Goal: Transaction & Acquisition: Purchase product/service

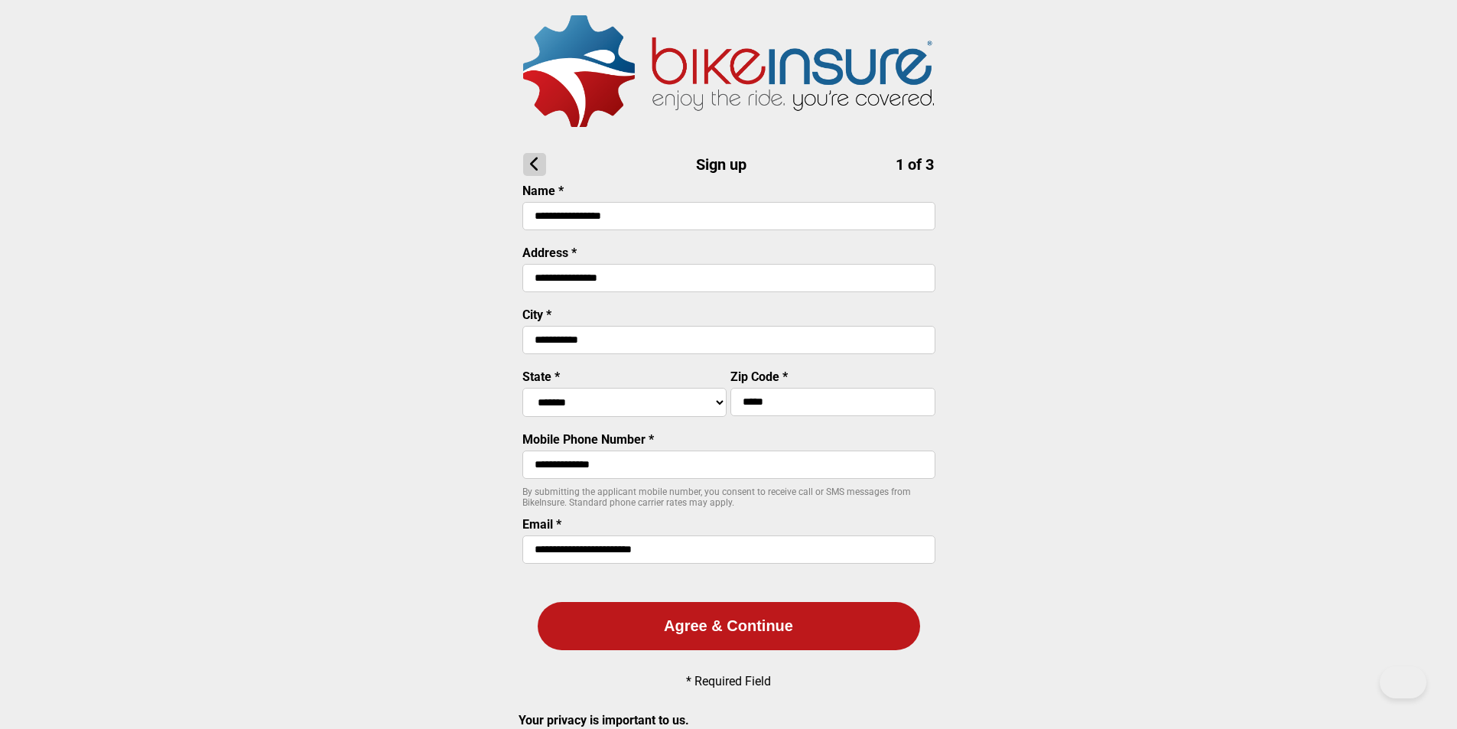
select select "****"
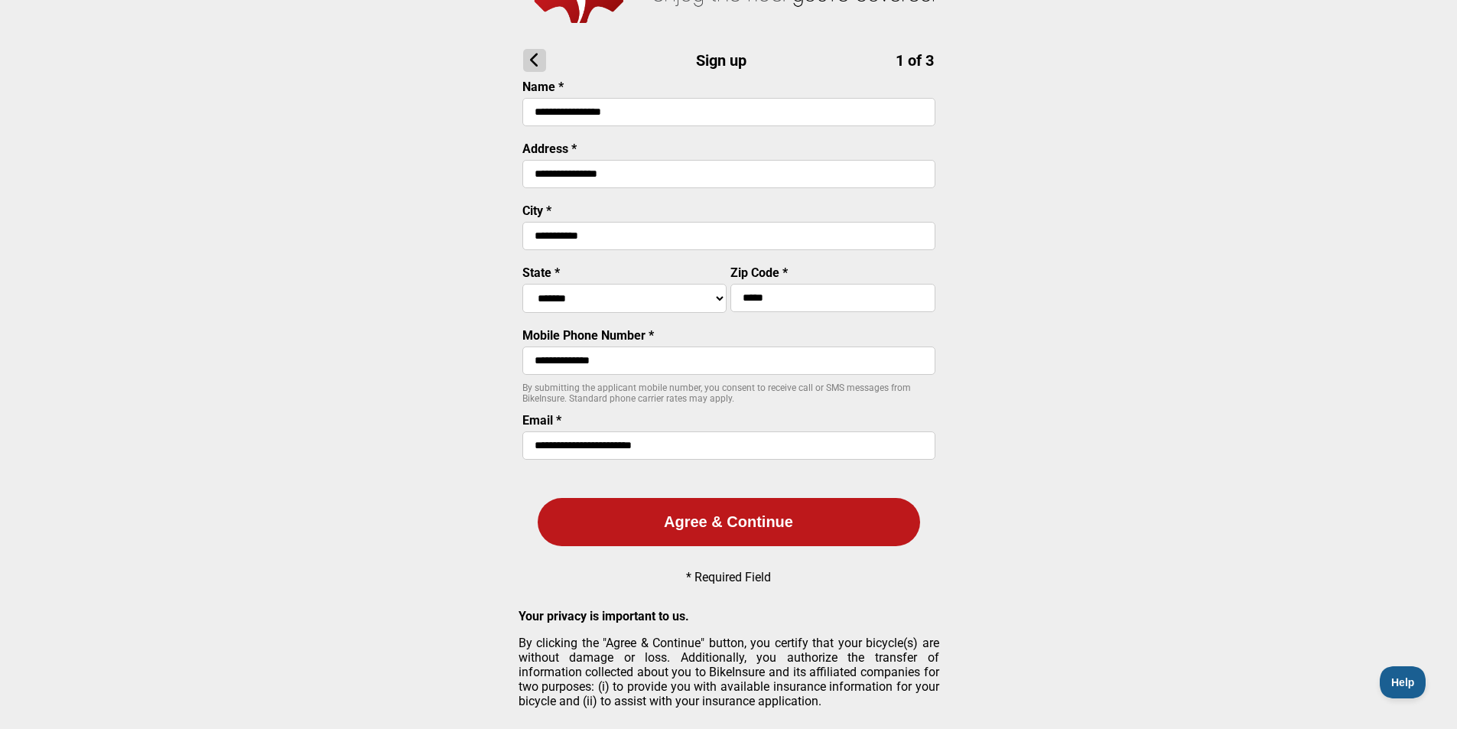
scroll to position [120, 0]
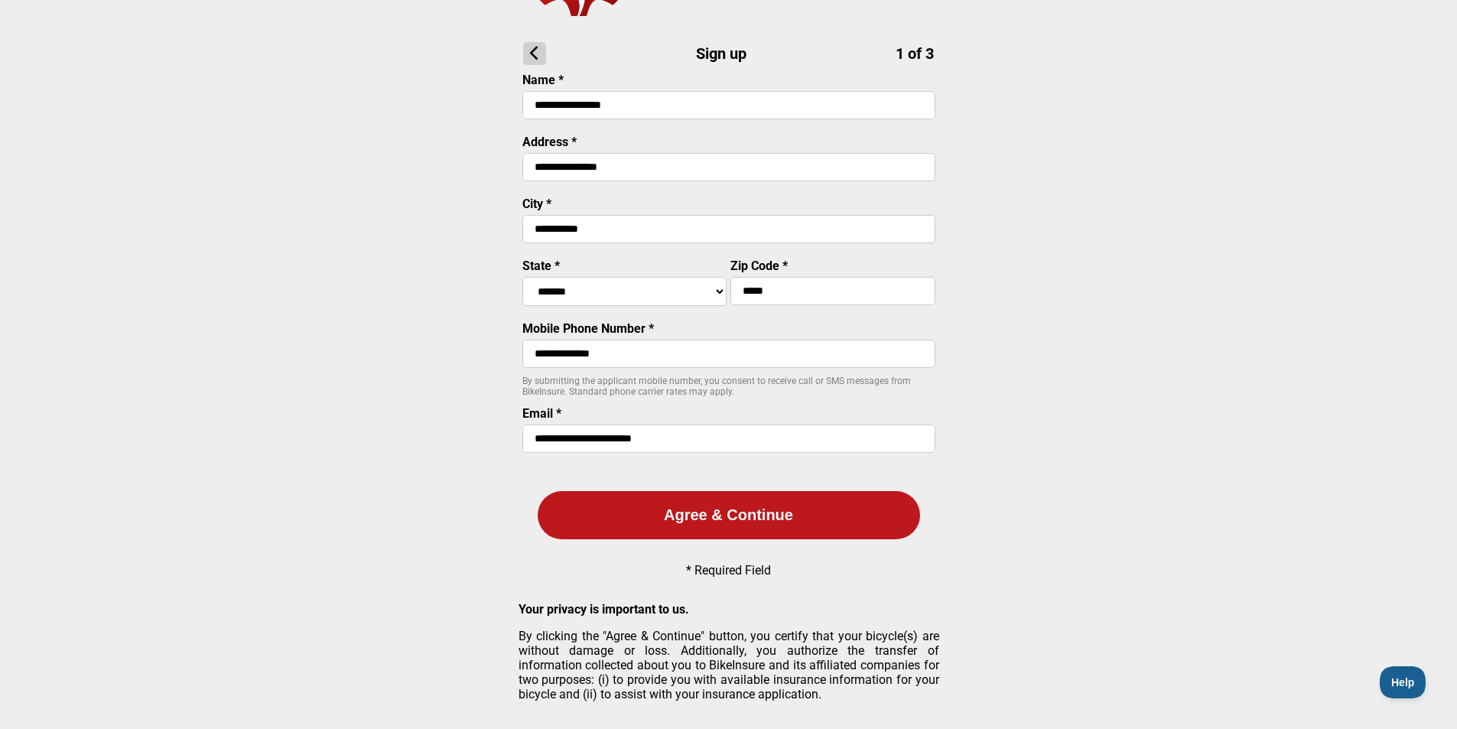
click at [715, 514] on button "Agree & Continue" at bounding box center [729, 515] width 382 height 48
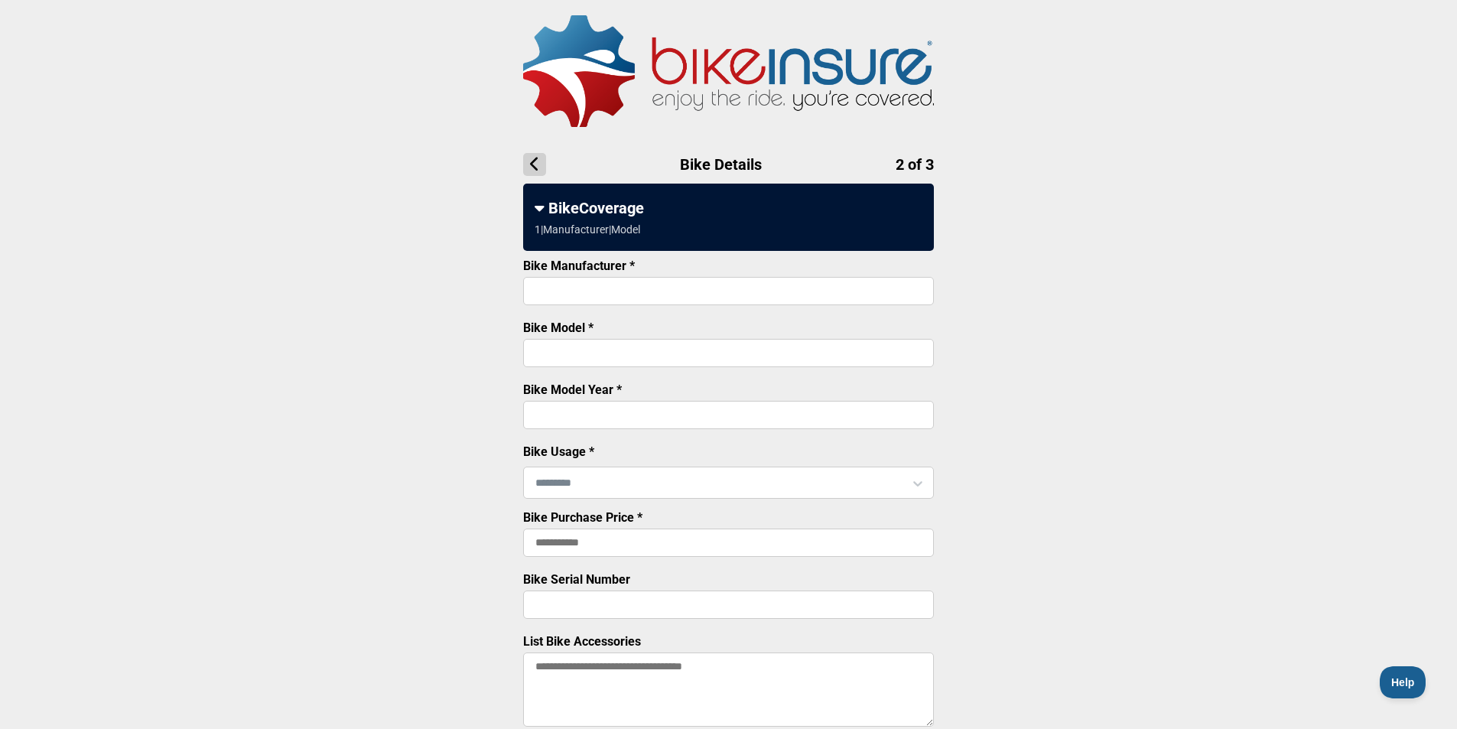
click at [556, 295] on input "Bike Manufacturer *" at bounding box center [728, 291] width 411 height 28
click at [565, 482] on input "text" at bounding box center [728, 482] width 409 height 32
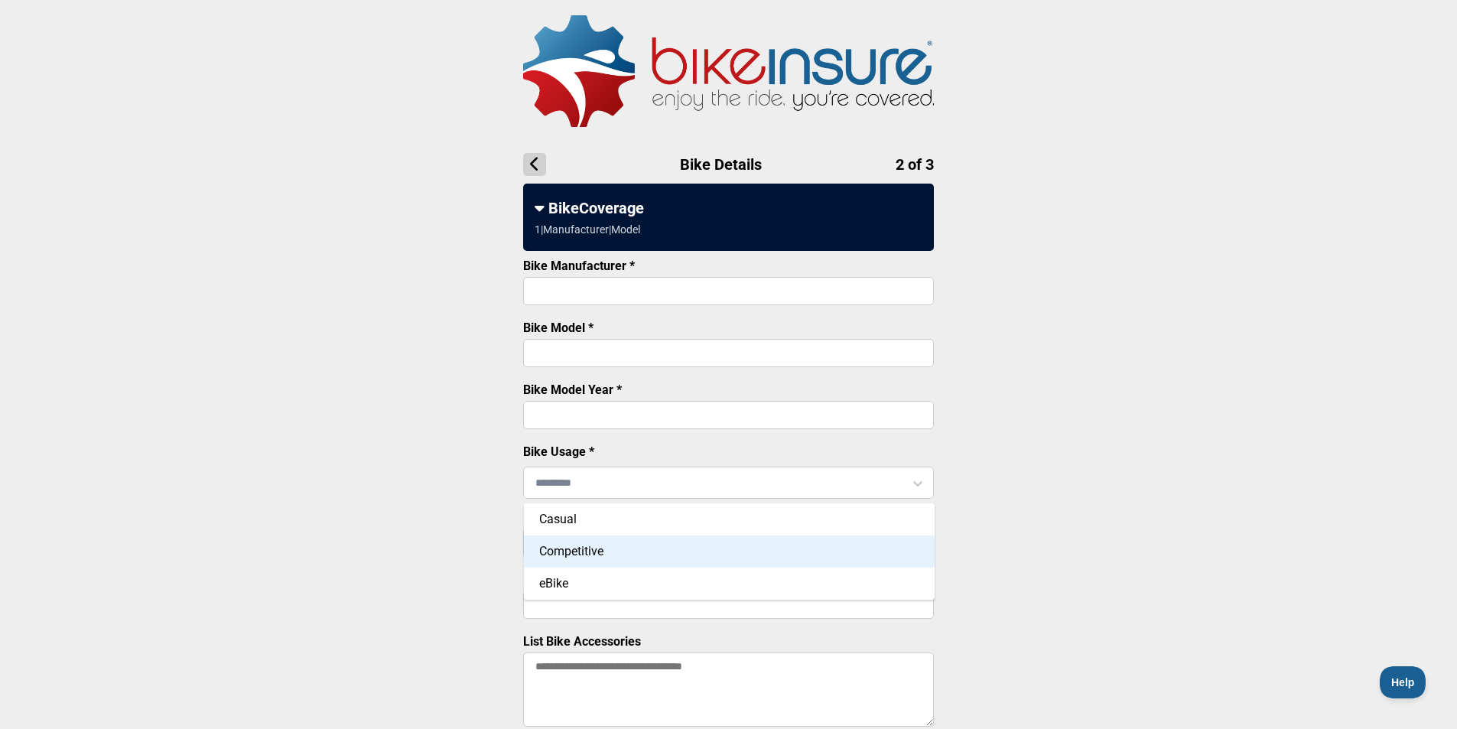
click at [572, 555] on div "Competitive" at bounding box center [729, 551] width 411 height 32
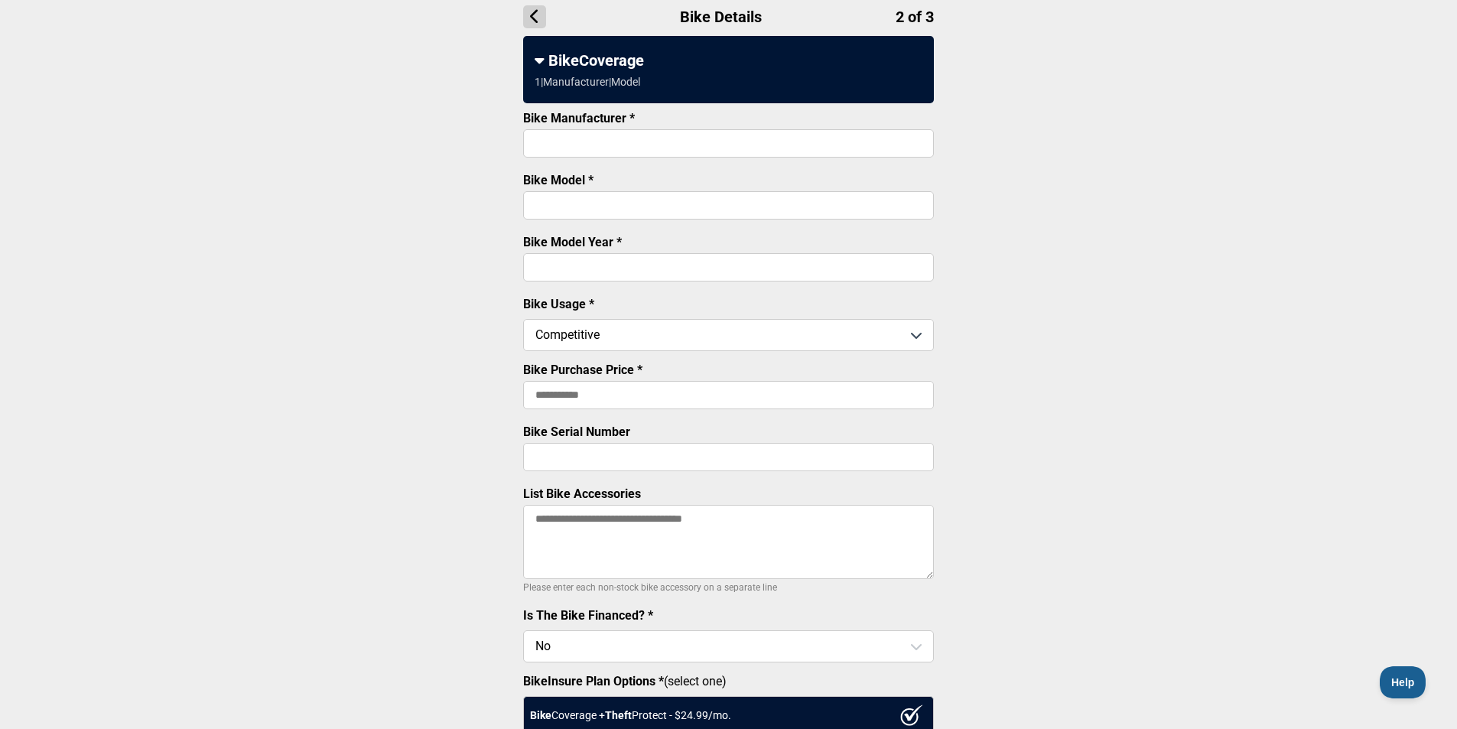
scroll to position [153, 0]
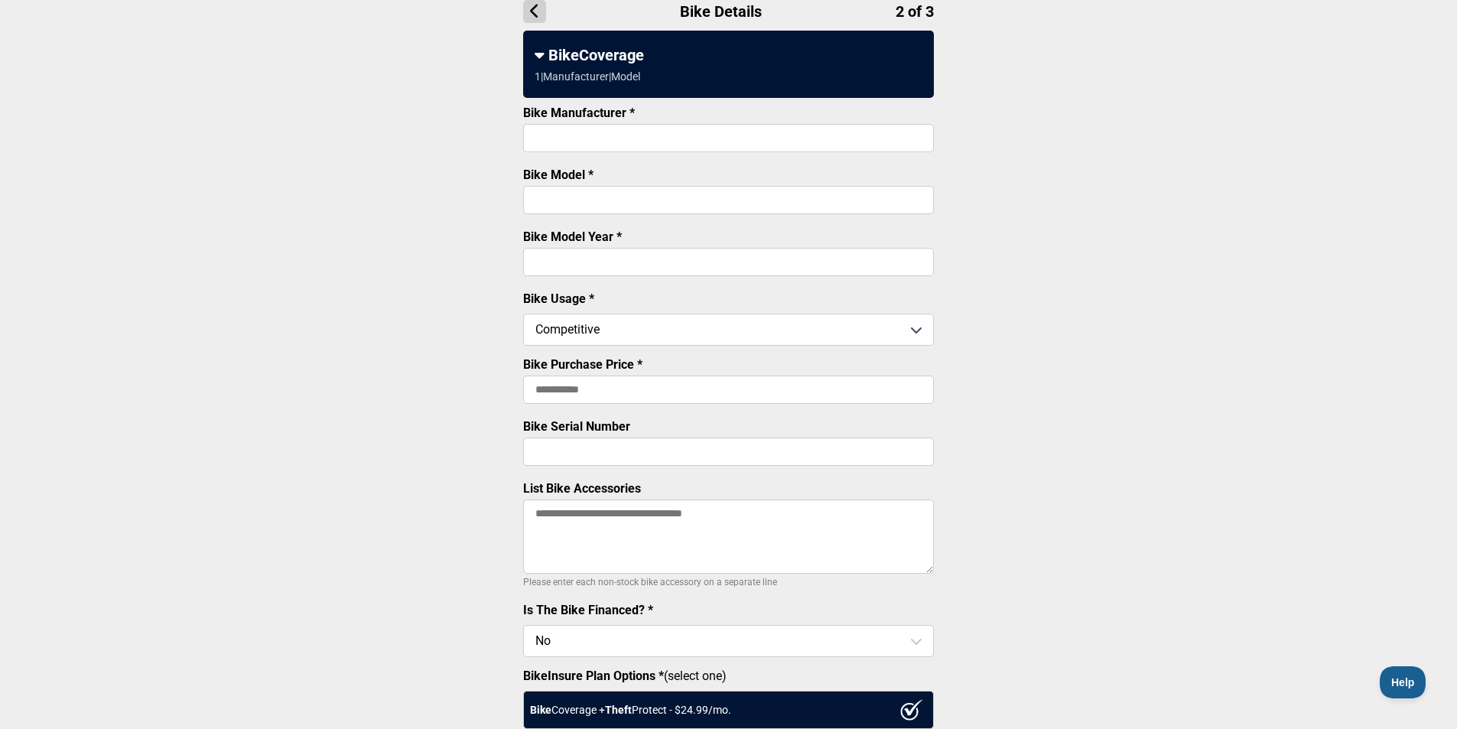
click at [566, 394] on input "Bike Purchase Price *" at bounding box center [728, 389] width 411 height 28
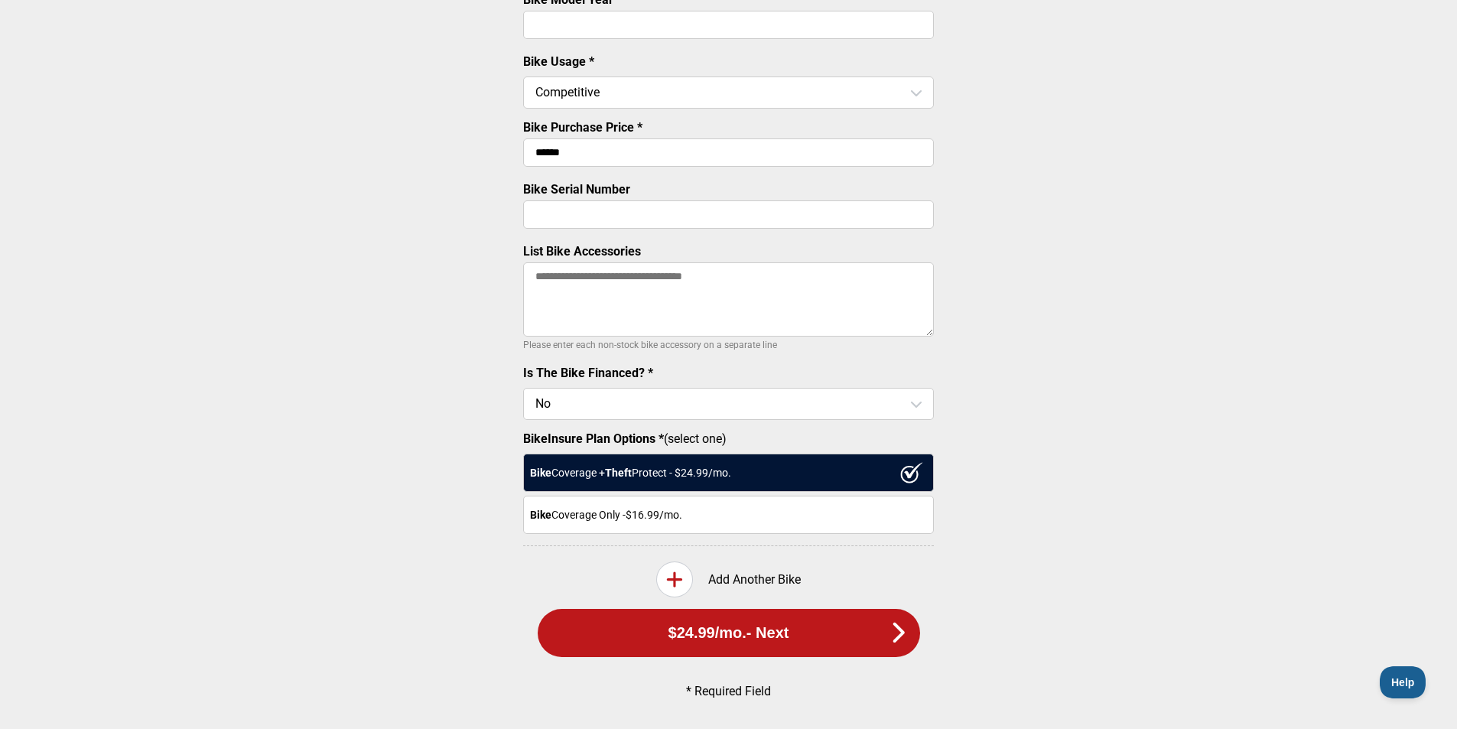
scroll to position [406, 0]
type input "******"
click at [670, 579] on icon at bounding box center [674, 579] width 17 height 19
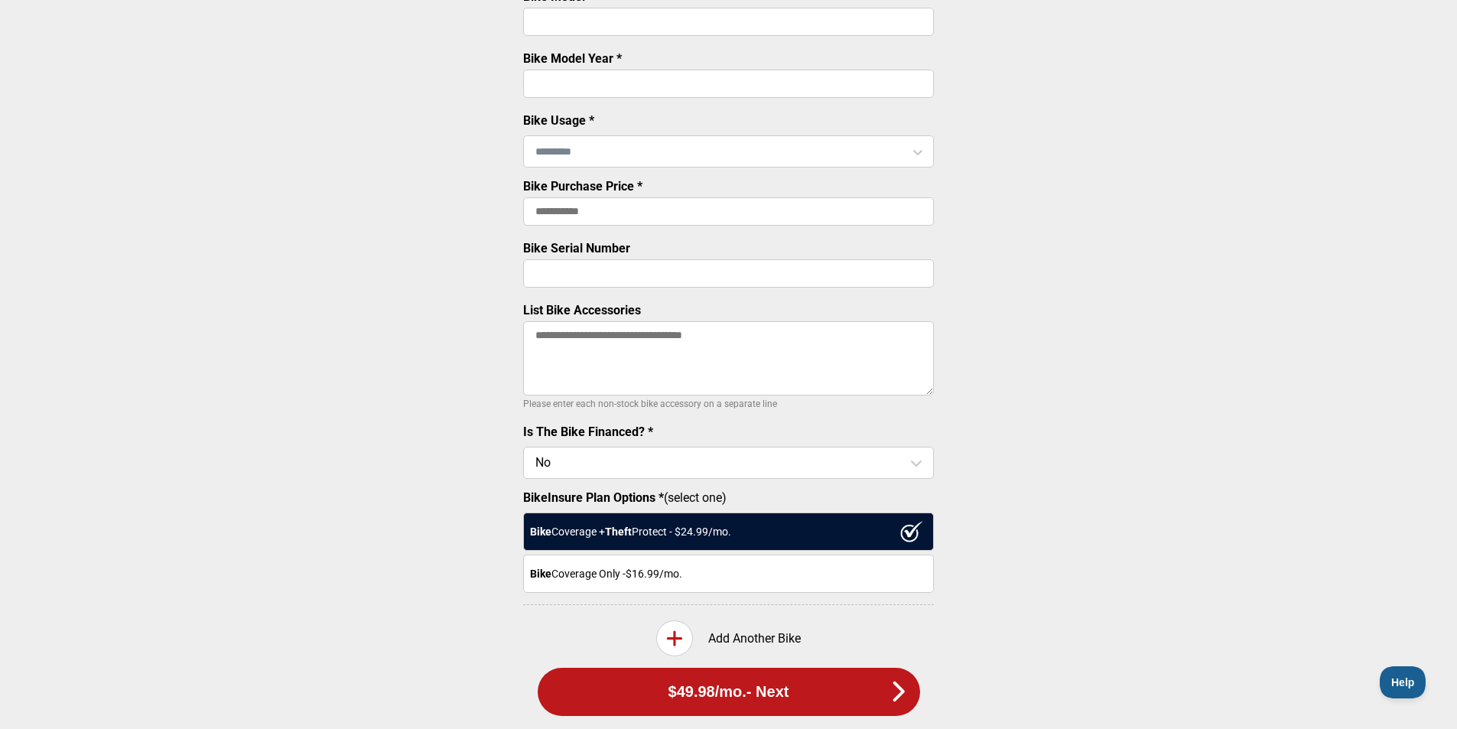
scroll to position [482, 0]
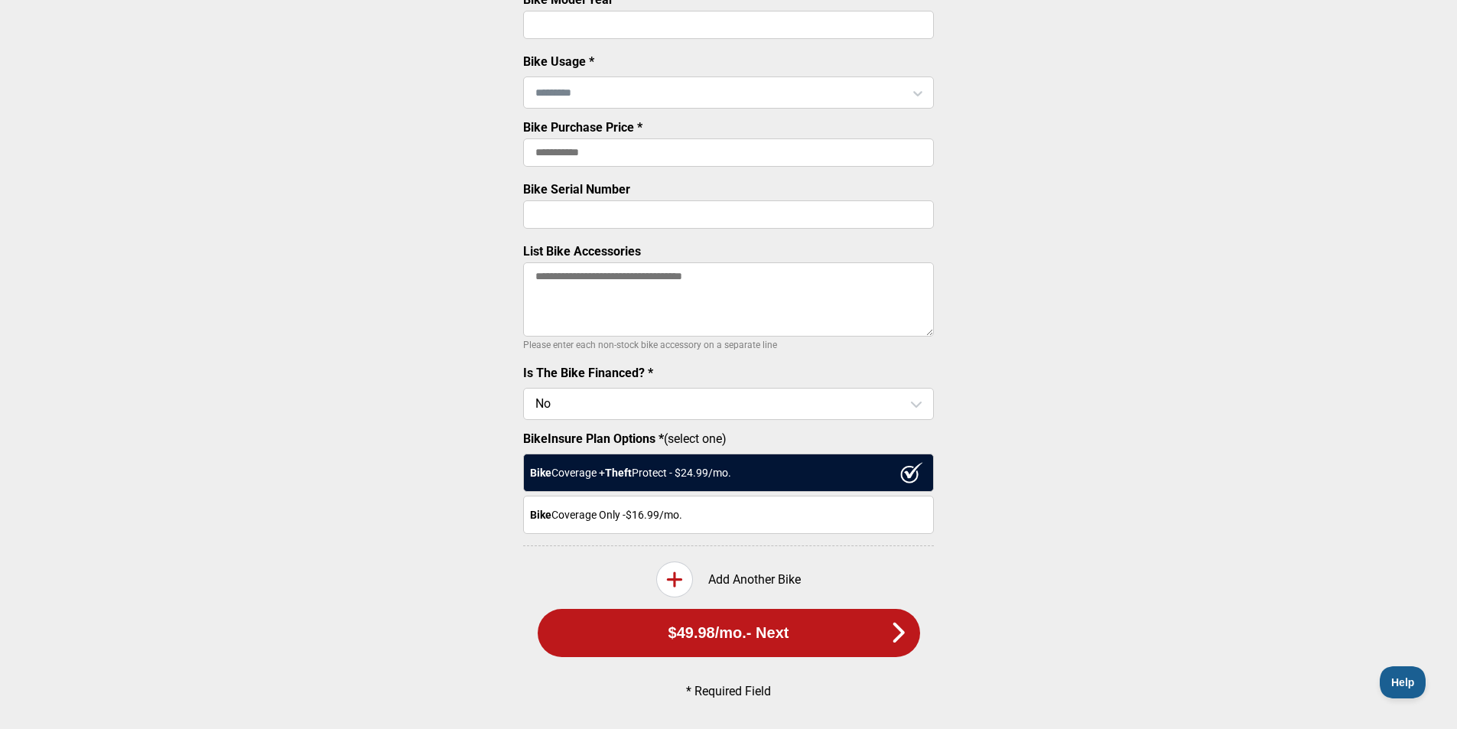
click at [671, 580] on icon at bounding box center [674, 579] width 17 height 19
click at [585, 522] on div "Bike Coverage Only - $16.99 /mo." at bounding box center [728, 515] width 411 height 38
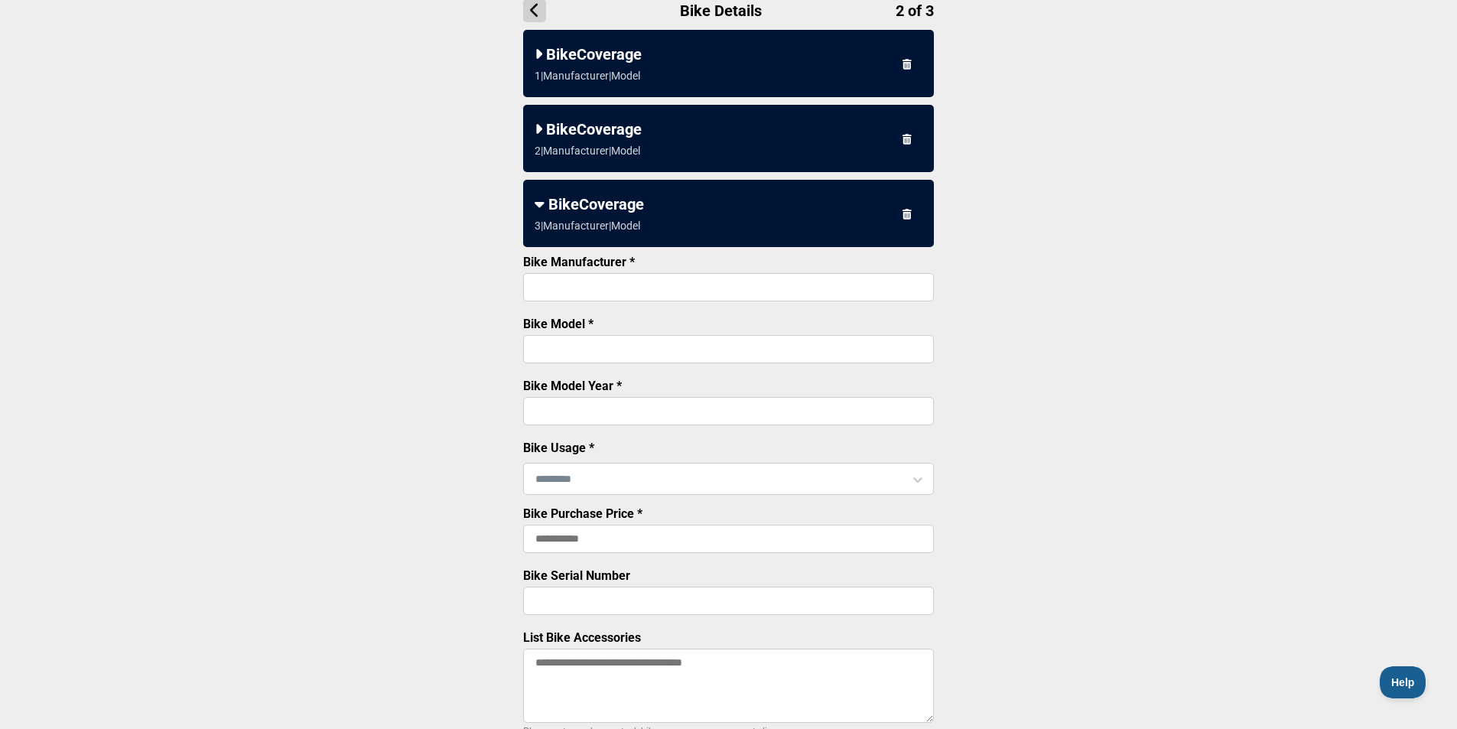
scroll to position [22, 0]
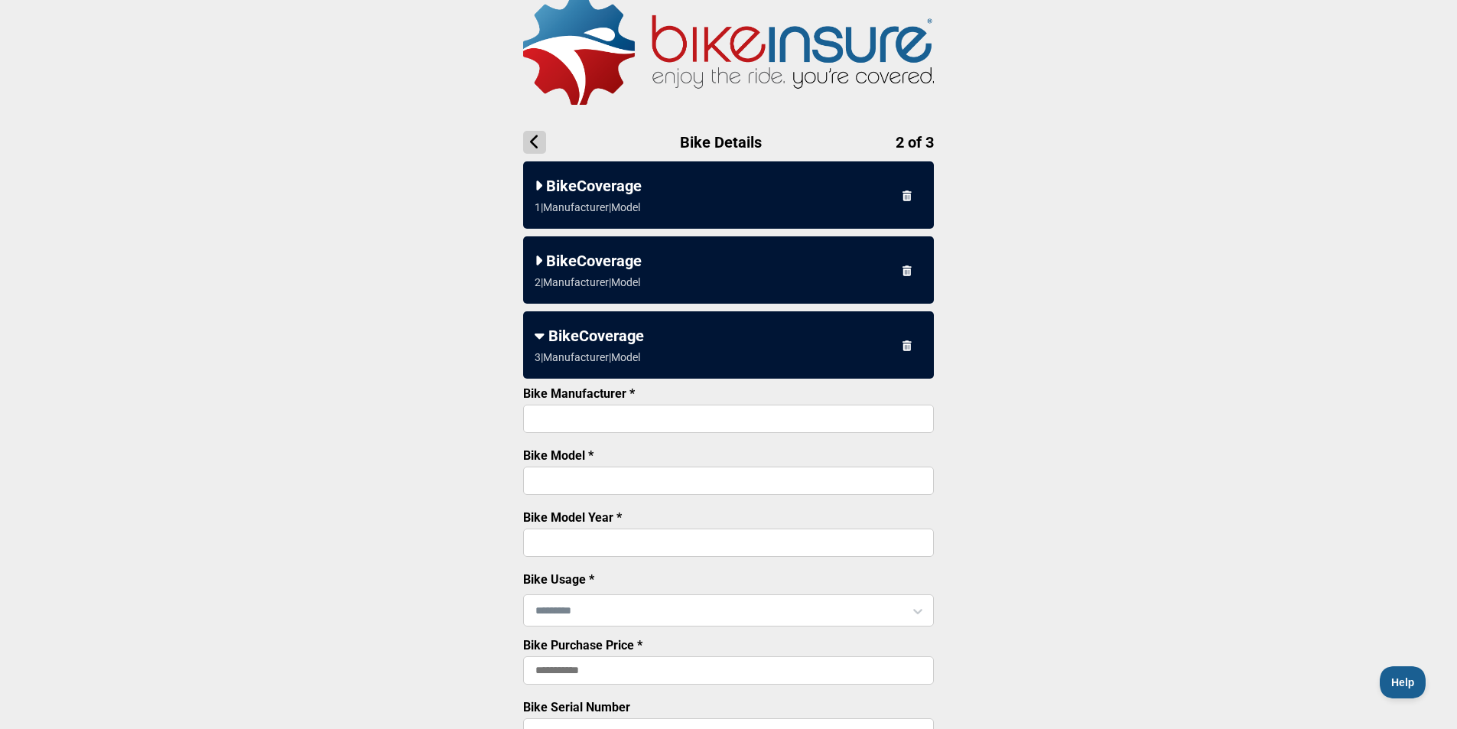
click at [611, 271] on div "BikeCoverage 2 | Manufacturer | Model" at bounding box center [728, 269] width 411 height 67
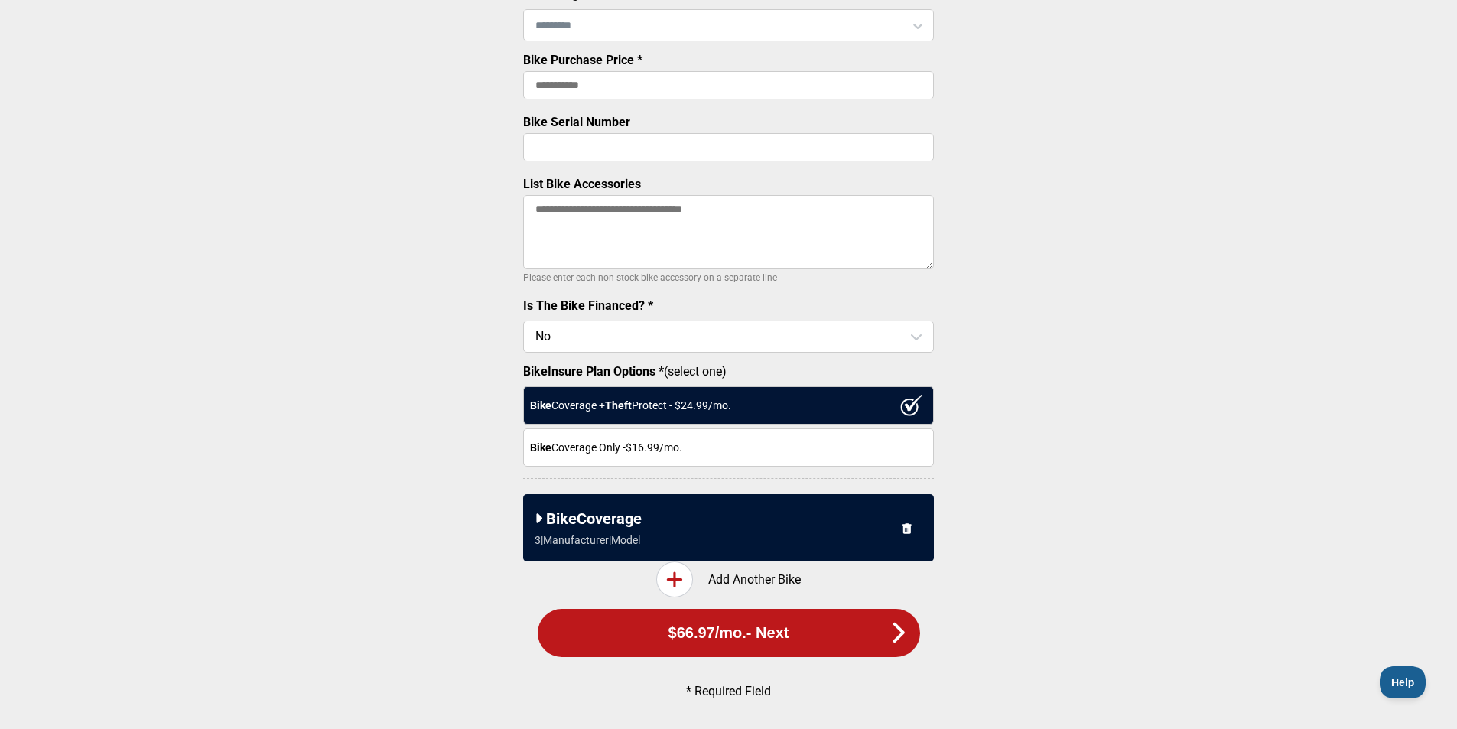
scroll to position [550, 0]
click at [615, 448] on div "Bike Coverage Only - $16.99 /mo." at bounding box center [728, 447] width 411 height 38
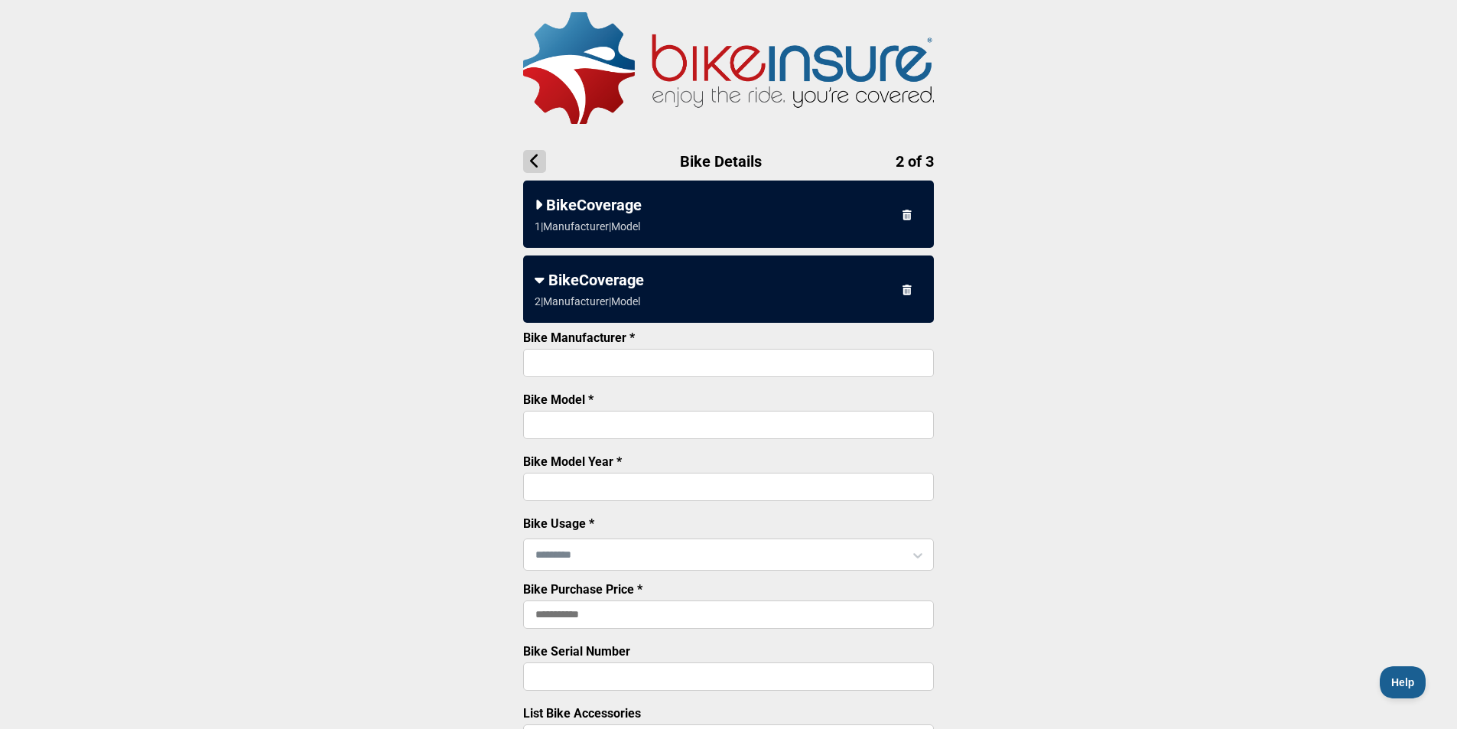
scroll to position [0, 0]
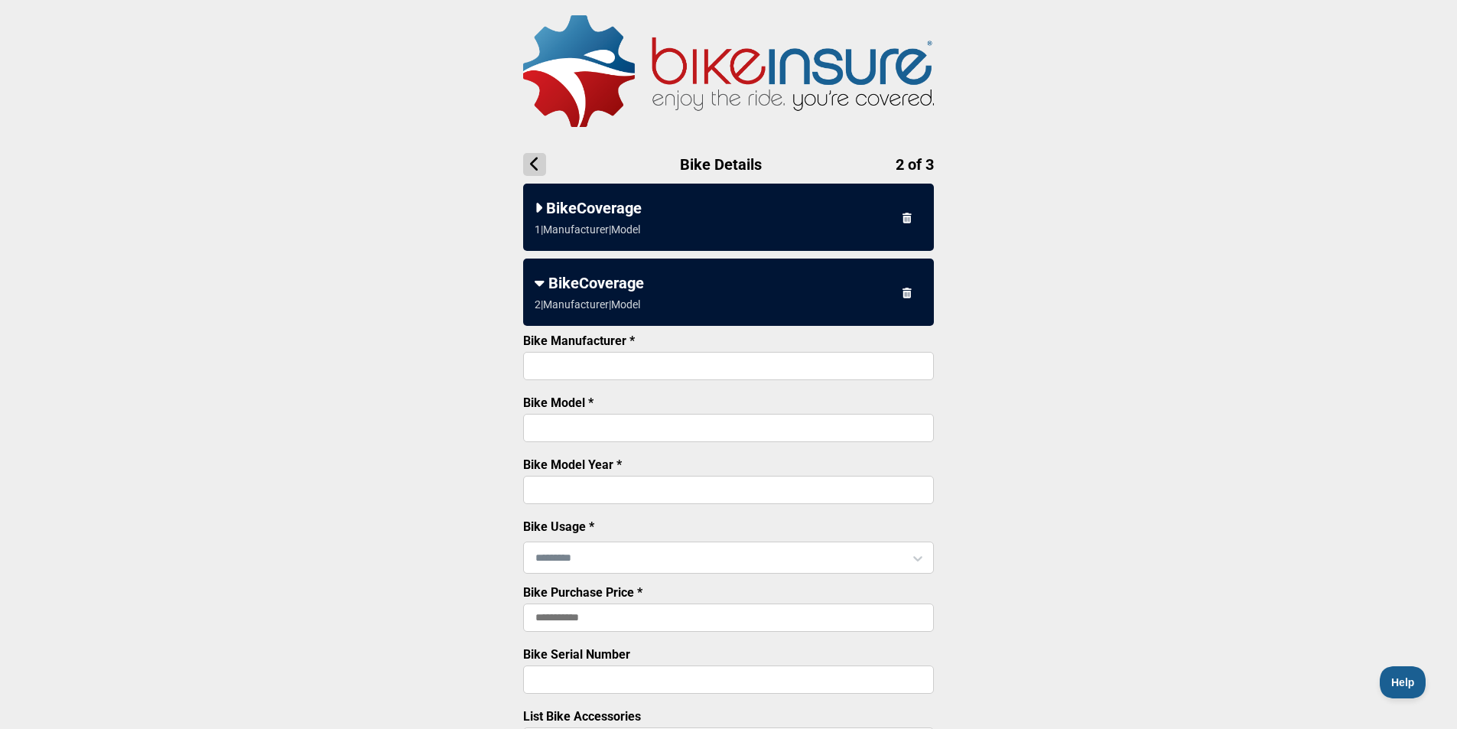
click at [594, 213] on div "BikeCoverage" at bounding box center [729, 208] width 388 height 18
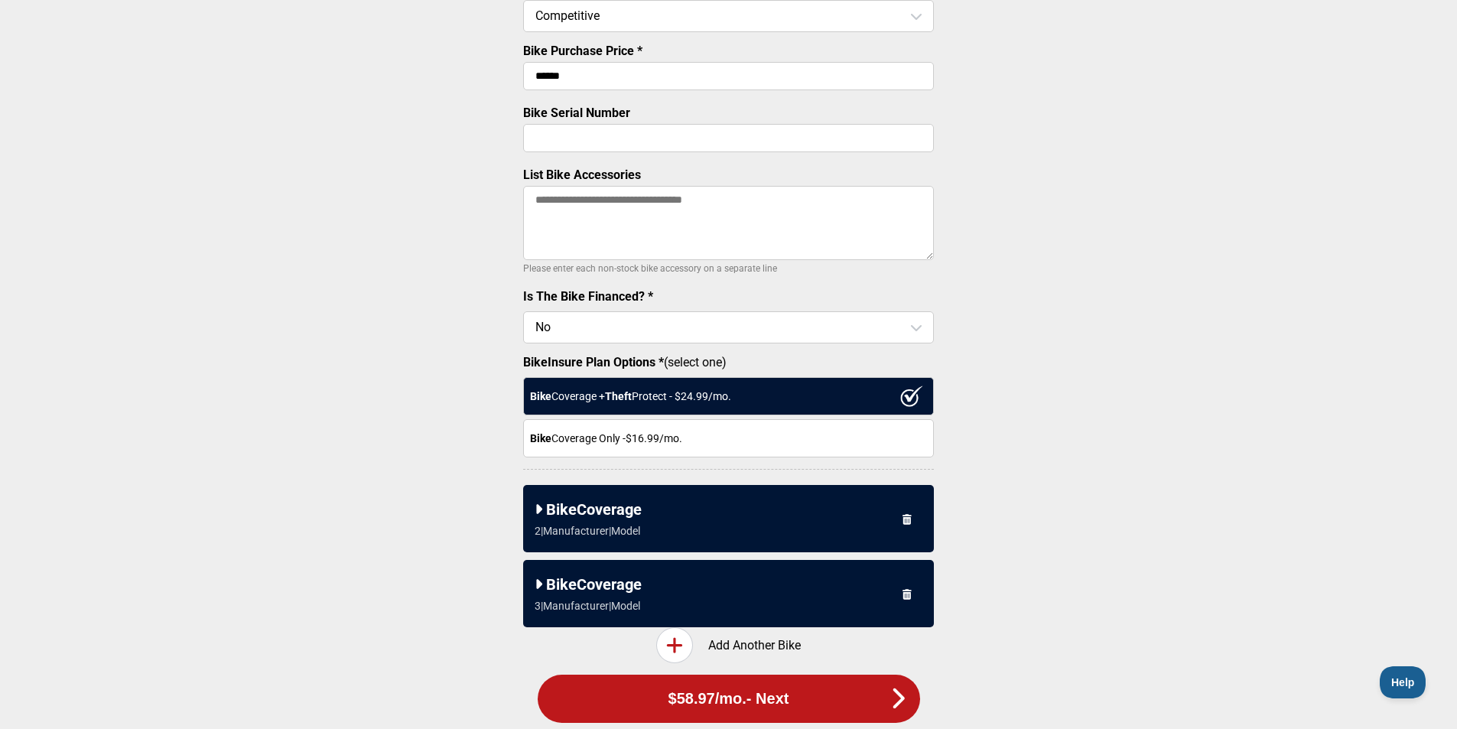
scroll to position [550, 0]
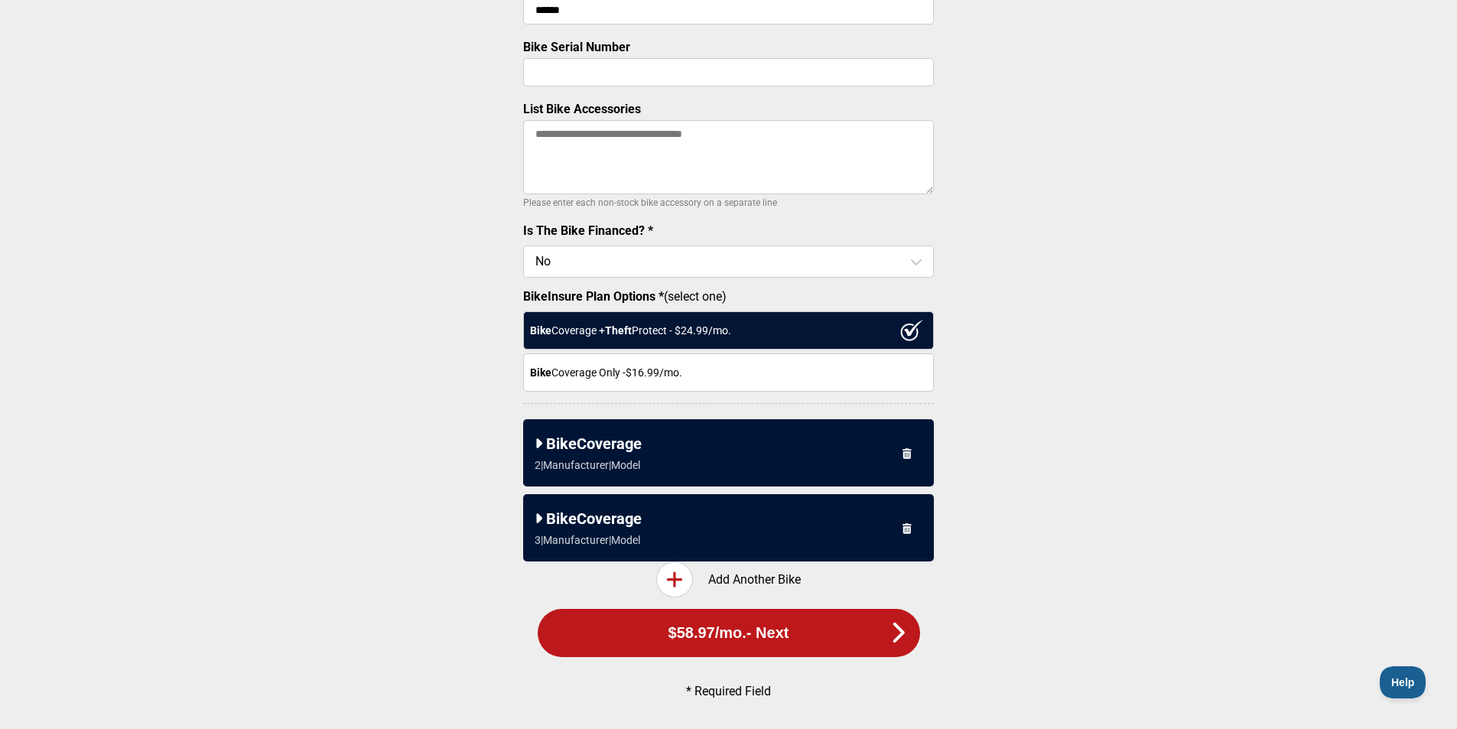
click at [588, 370] on div "Bike Coverage Only - $16.99 /mo." at bounding box center [728, 372] width 411 height 38
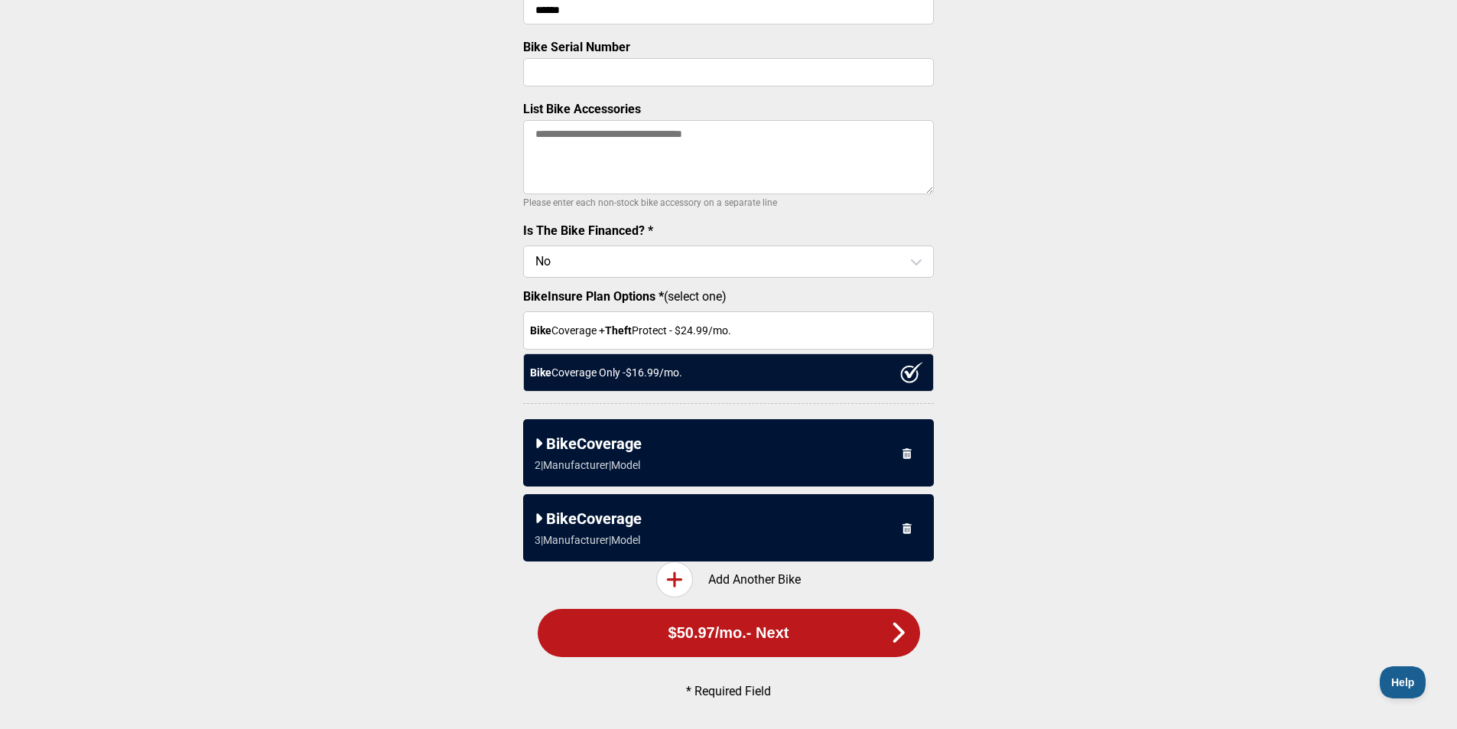
click at [540, 442] on icon at bounding box center [539, 443] width 8 height 15
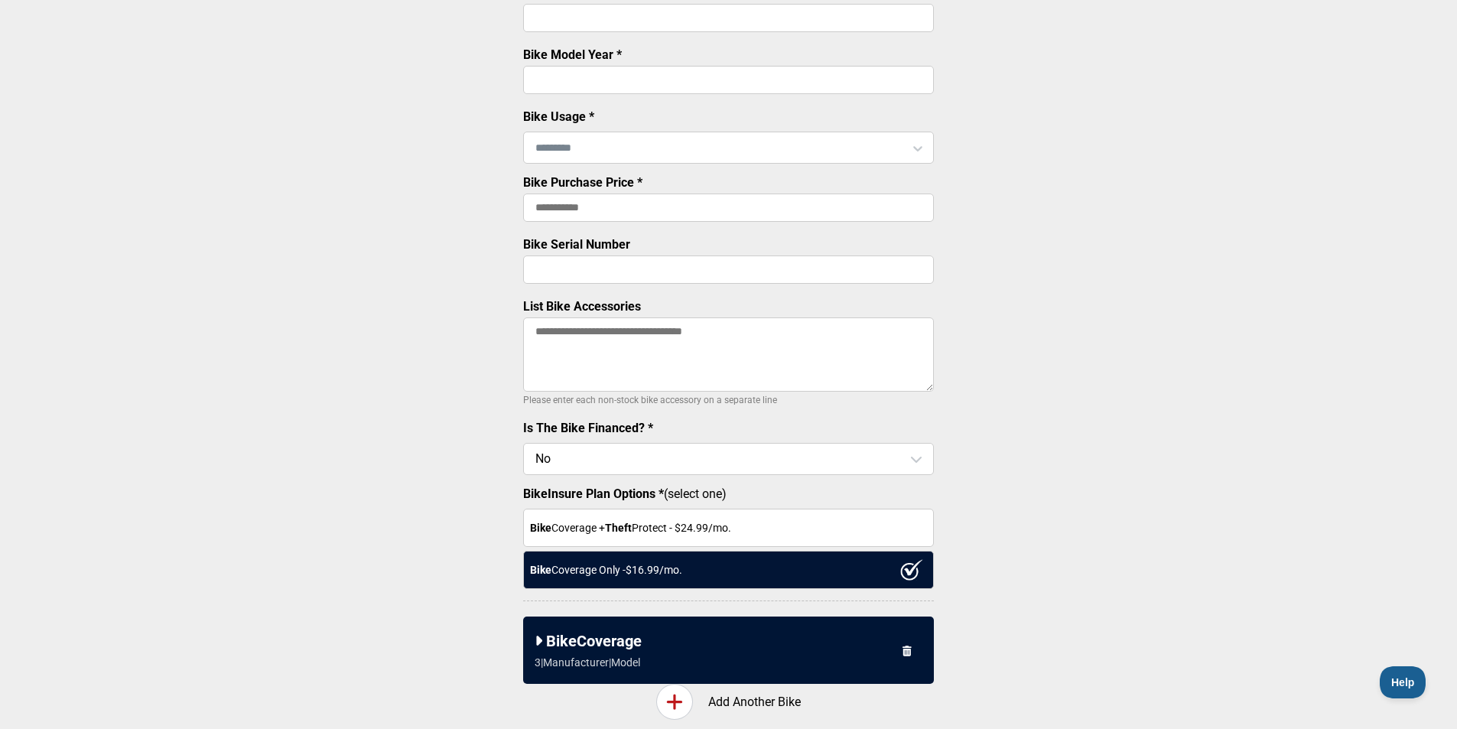
scroll to position [236, 0]
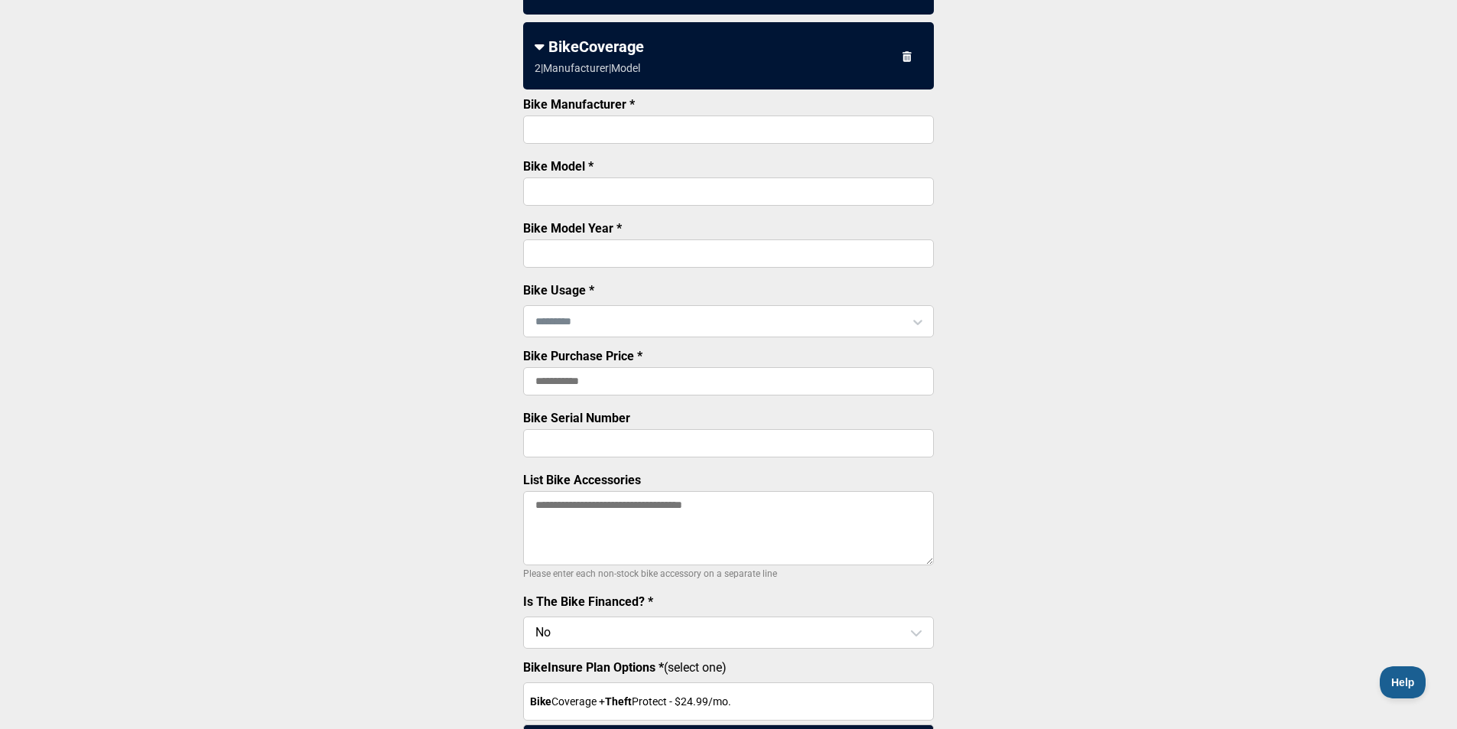
click at [558, 332] on input "text" at bounding box center [728, 321] width 409 height 32
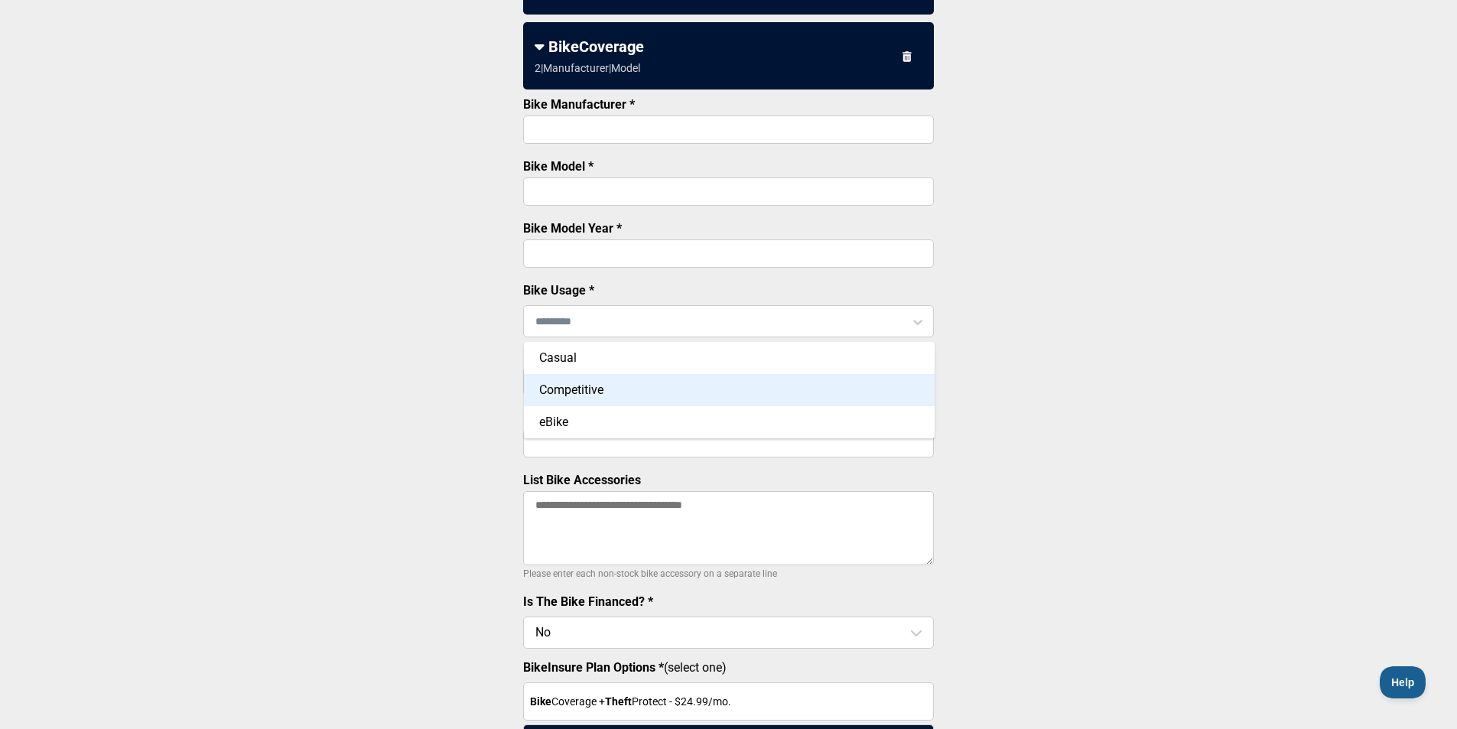
click at [570, 400] on div "Competitive" at bounding box center [729, 390] width 411 height 32
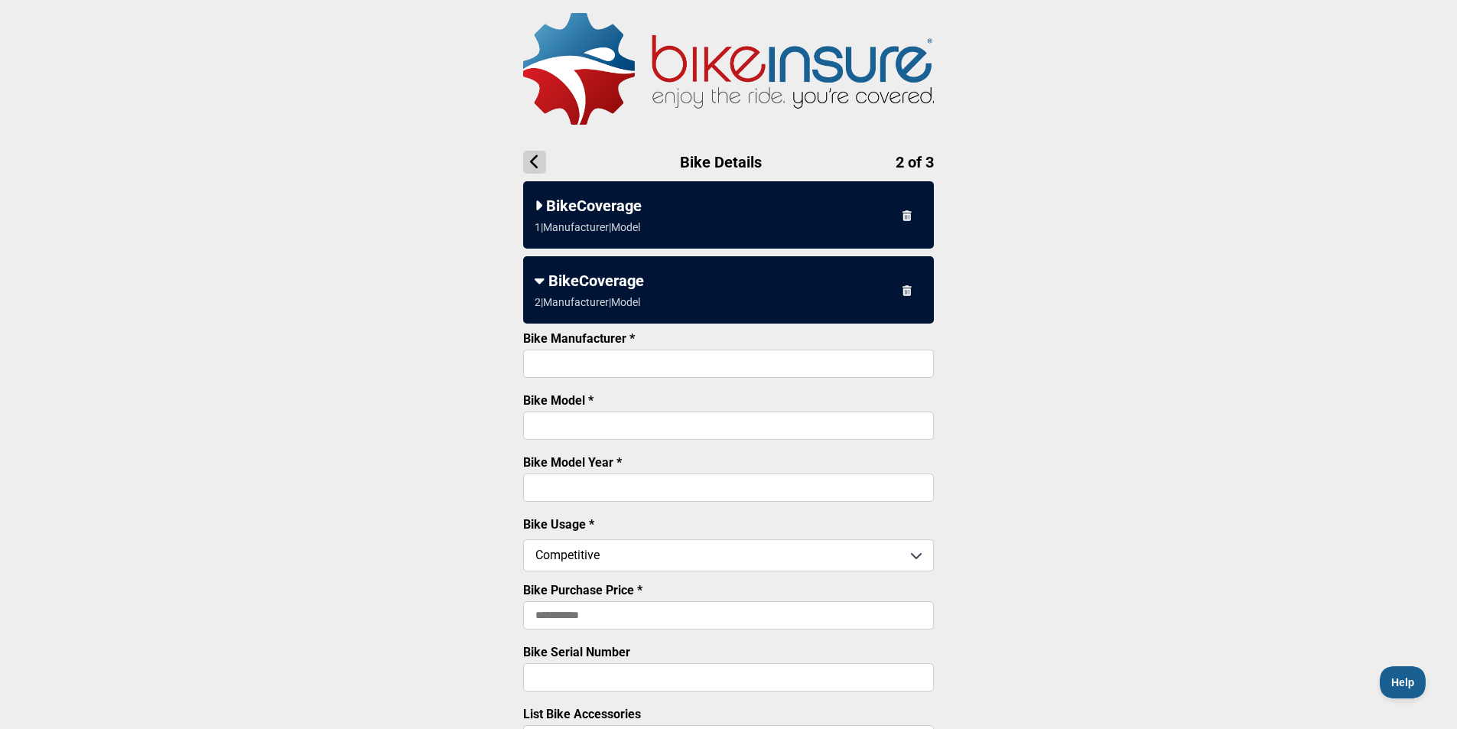
scroll to position [0, 0]
